Goal: Check status: Check status

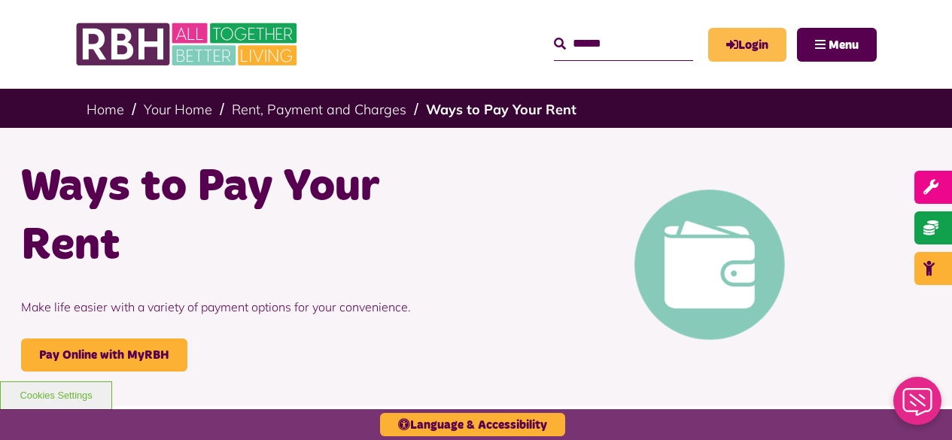
click at [749, 46] on link "Login" at bounding box center [748, 45] width 78 height 34
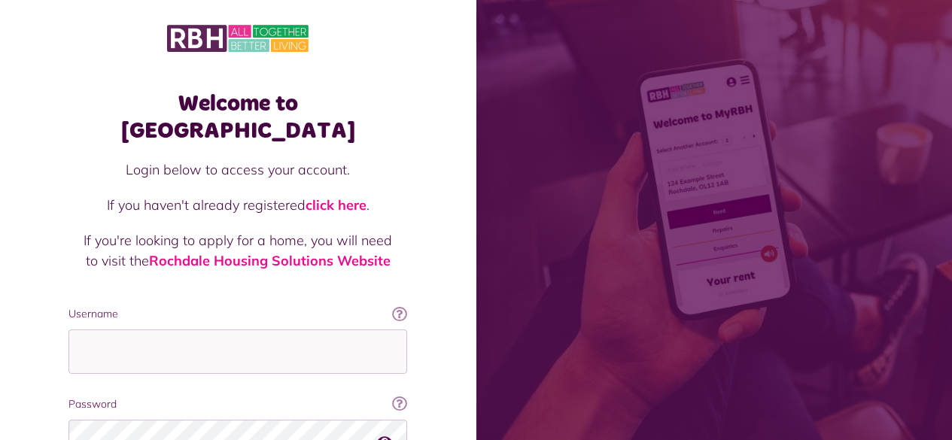
scroll to position [138, 0]
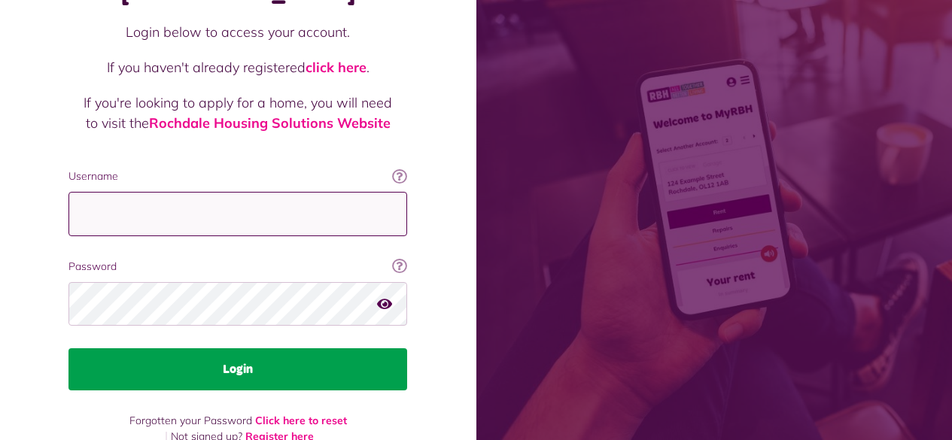
type input "**********"
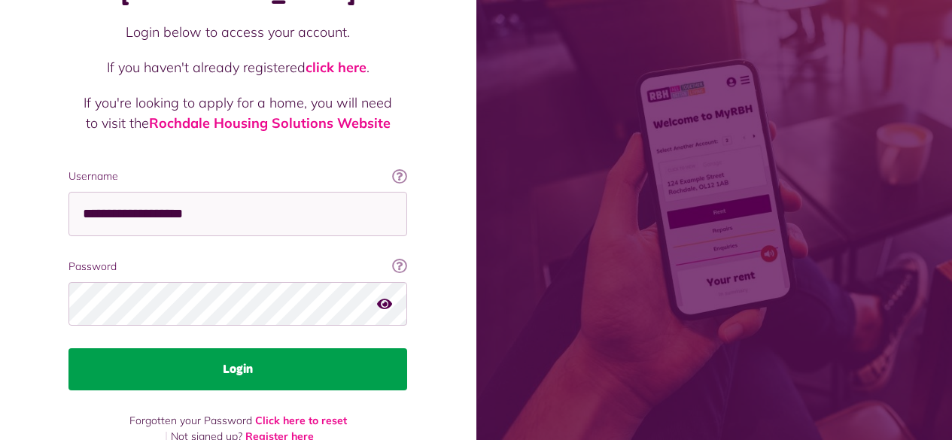
click at [227, 349] on button "Login" at bounding box center [238, 370] width 339 height 42
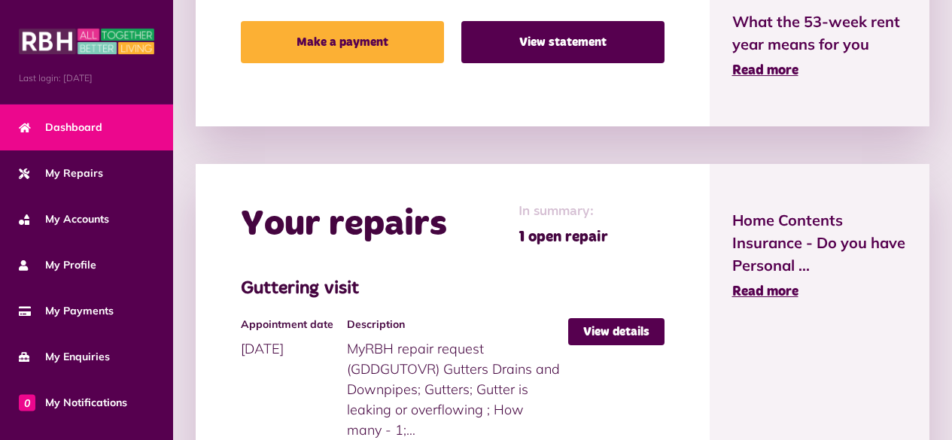
scroll to position [602, 0]
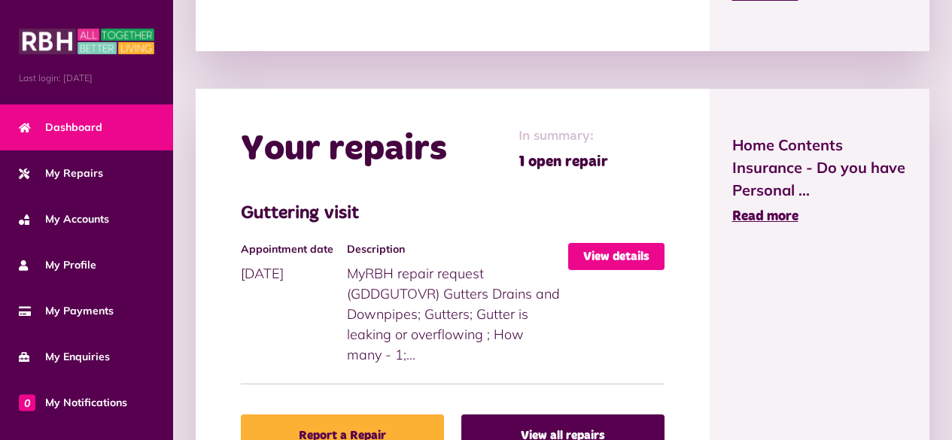
click at [610, 251] on link "View details" at bounding box center [616, 256] width 96 height 27
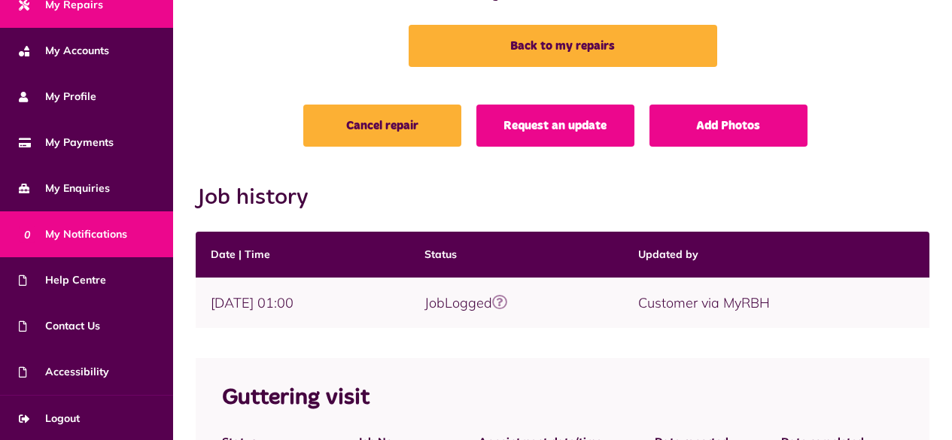
scroll to position [226, 0]
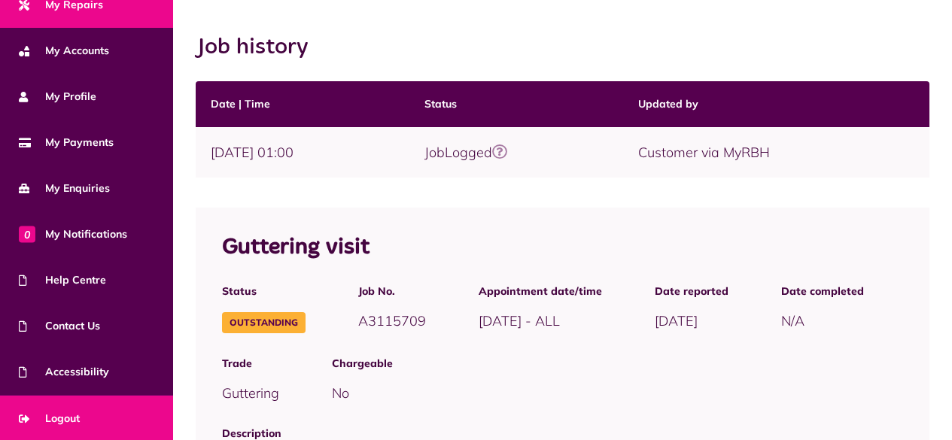
click at [65, 416] on span "Logout" at bounding box center [49, 419] width 61 height 16
